Goal: Navigation & Orientation: Find specific page/section

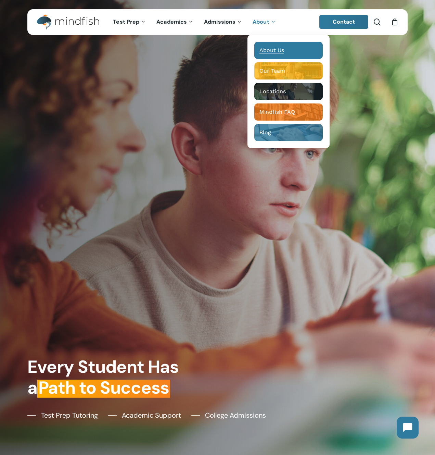
click at [266, 53] on div "About Us" at bounding box center [289, 50] width 58 height 7
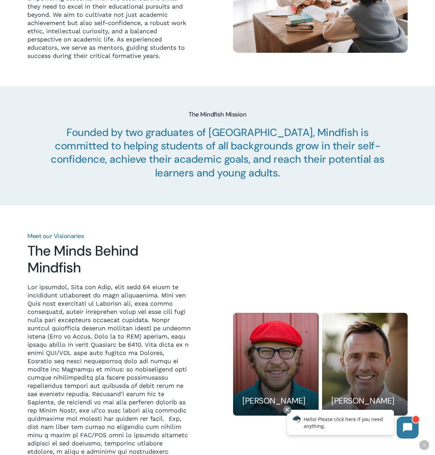
scroll to position [286, 0]
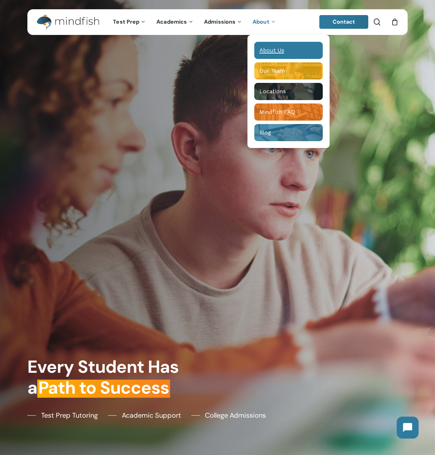
click at [266, 48] on span "About Us" at bounding box center [272, 50] width 25 height 7
